Goal: Task Accomplishment & Management: Complete application form

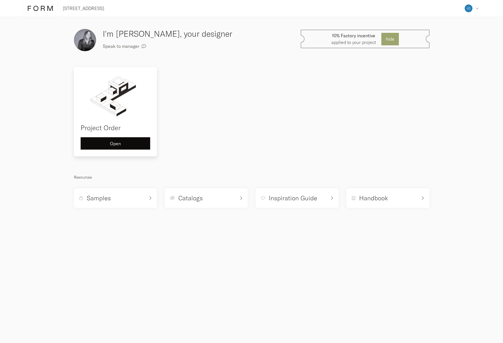
click at [131, 139] on button "Open" at bounding box center [116, 143] width 70 height 13
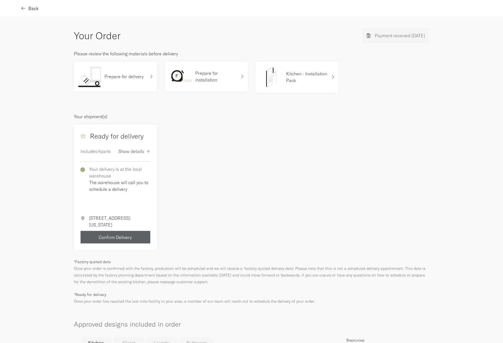
click at [30, 6] on span "Back" at bounding box center [33, 8] width 10 height 4
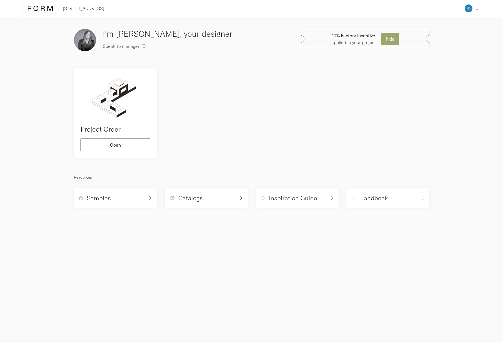
click at [478, 4] on div "Address Collaborators Profile Deposits Log out" at bounding box center [472, 8] width 18 height 17
click at [454, 37] on span "Collaborators" at bounding box center [449, 38] width 27 height 4
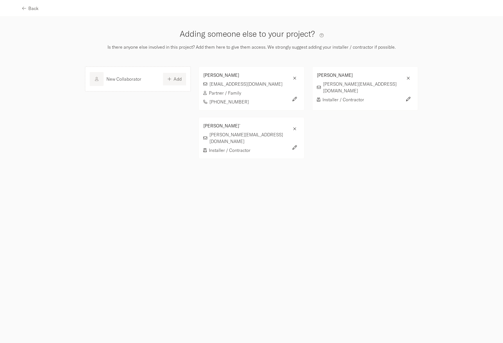
click at [176, 79] on span "Add" at bounding box center [178, 79] width 8 height 4
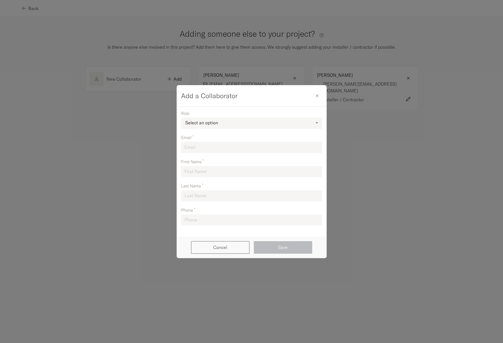
click at [209, 124] on div "Select an option" at bounding box center [201, 123] width 33 height 5
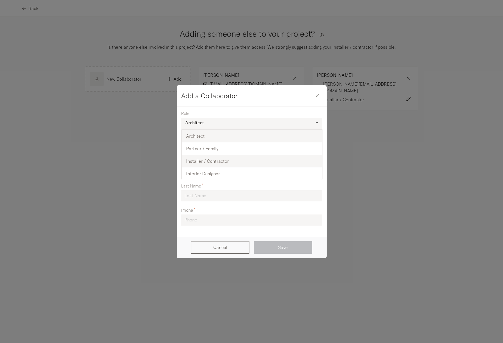
click at [211, 162] on span "Installer / Contractor" at bounding box center [207, 161] width 43 height 6
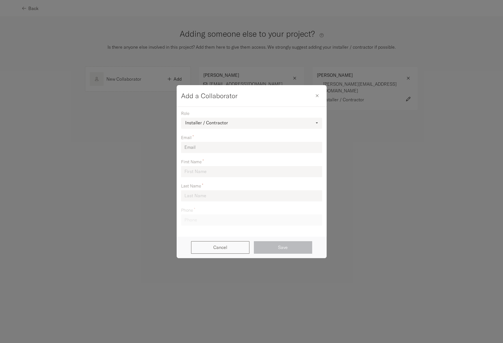
type input "[PERSON_NAME][EMAIL_ADDRESS][DOMAIN_NAME]"
click at [194, 148] on div "Email [PERSON_NAME][EMAIL_ADDRESS][DOMAIN_NAME]" at bounding box center [251, 144] width 141 height 18
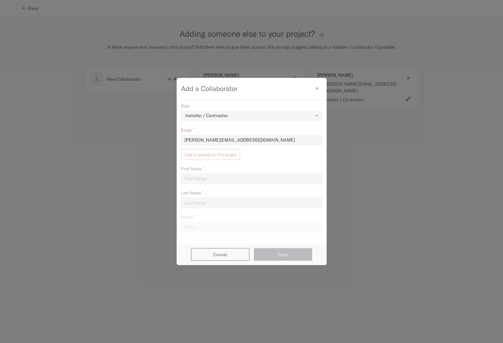
click at [198, 134] on input "[PERSON_NAME][EMAIL_ADDRESS][DOMAIN_NAME]" at bounding box center [251, 139] width 141 height 11
click at [197, 138] on input "[PERSON_NAME][EMAIL_ADDRESS][DOMAIN_NAME]" at bounding box center [251, 139] width 141 height 11
click at [208, 143] on input "devin" at bounding box center [251, 139] width 141 height 11
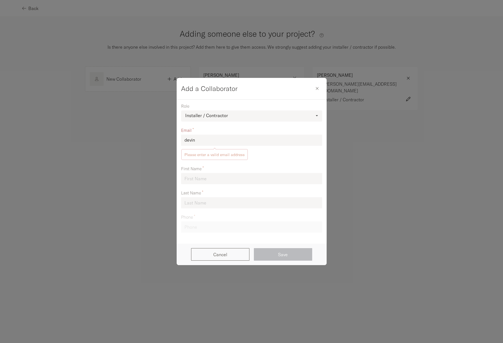
click at [208, 143] on input "devin" at bounding box center [251, 139] width 141 height 11
paste input "[PERSON_NAME] <[PERSON_NAME][EMAIL_ADDRESS][DOMAIN_NAME]>"
drag, startPoint x: 214, startPoint y: 141, endPoint x: 175, endPoint y: 139, distance: 39.5
click at [177, 139] on div "Role Installer / Contractor Architect Partner / Family Installer / Contractor I…" at bounding box center [252, 171] width 150 height 144
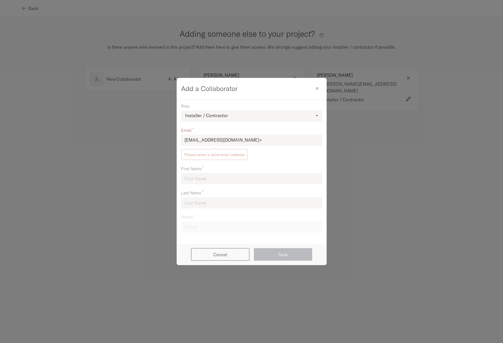
click at [246, 139] on input "[EMAIL_ADDRESS][DOMAIN_NAME]>" at bounding box center [251, 139] width 141 height 11
type input "[EMAIL_ADDRESS][DOMAIN_NAME]"
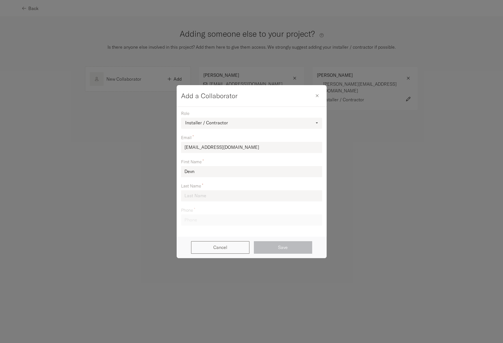
type input "Devn"
type input "[PERSON_NAME]"
click at [227, 216] on form "Role Installer / Contractor Architect Partner / Family Installer / Contractor I…" at bounding box center [251, 168] width 141 height 114
click at [225, 225] on form "Role Installer / Contractor Architect Partner / Family Installer / Contractor I…" at bounding box center [251, 168] width 141 height 114
click at [217, 199] on input "[PERSON_NAME]" at bounding box center [251, 195] width 141 height 11
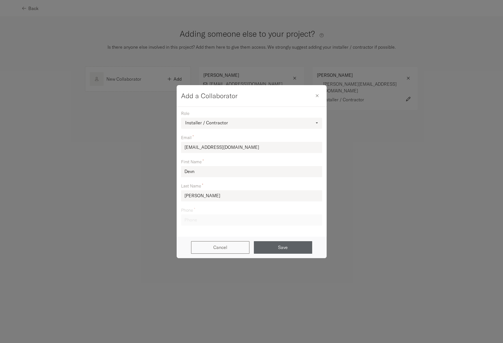
click at [199, 175] on input "Devn" at bounding box center [251, 171] width 141 height 11
type input "Devin"
click at [219, 221] on form "Role Installer / Contractor Architect Partner / Family Installer / Contractor I…" at bounding box center [251, 168] width 141 height 114
click at [210, 221] on form "Role Installer / Contractor Architect Partner / Family Installer / Contractor I…" at bounding box center [251, 168] width 141 height 114
click at [204, 197] on input "[PERSON_NAME]" at bounding box center [251, 195] width 141 height 11
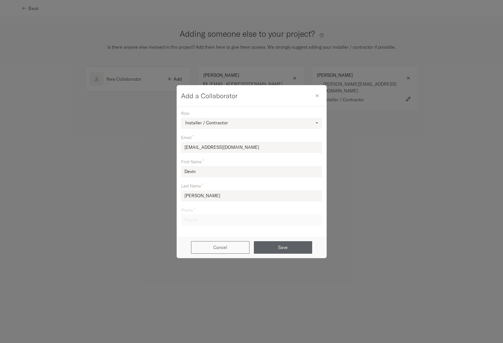
click at [234, 146] on input "[EMAIL_ADDRESS][DOMAIN_NAME]" at bounding box center [251, 147] width 141 height 11
drag, startPoint x: 160, startPoint y: 209, endPoint x: 181, endPoint y: 216, distance: 22.7
click at [161, 210] on div "Add a Collaborator Role Installer / Contractor Architect Partner / Family Insta…" at bounding box center [251, 171] width 503 height 343
click at [202, 222] on form "Role Installer / Contractor Architect Partner / Family Installer / Contractor I…" at bounding box center [251, 168] width 141 height 114
drag, startPoint x: 201, startPoint y: 221, endPoint x: 231, endPoint y: 230, distance: 31.8
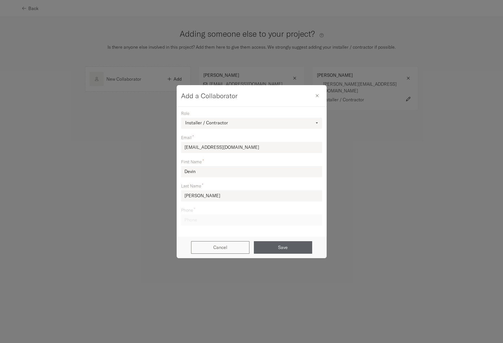
click at [201, 221] on form "Role Installer / Contractor Architect Partner / Family Installer / Contractor I…" at bounding box center [251, 168] width 141 height 114
click at [268, 243] on button "Save" at bounding box center [283, 247] width 58 height 13
